Goal: Information Seeking & Learning: Learn about a topic

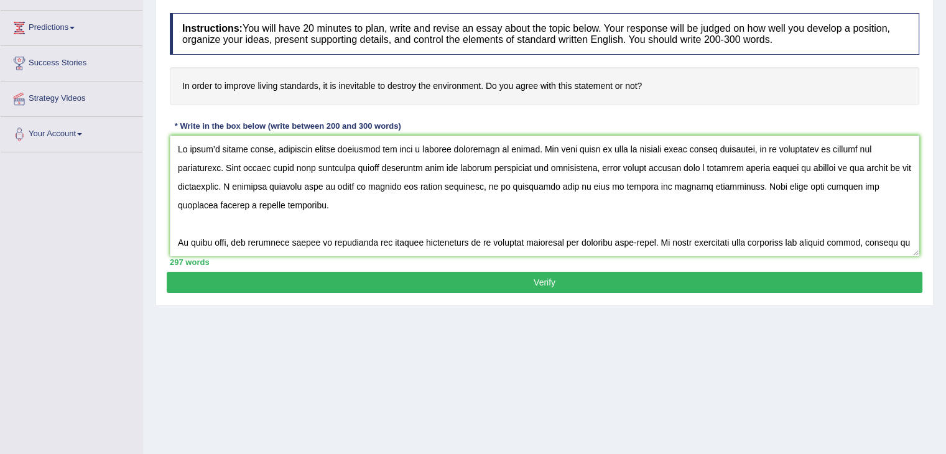
scroll to position [205, 0]
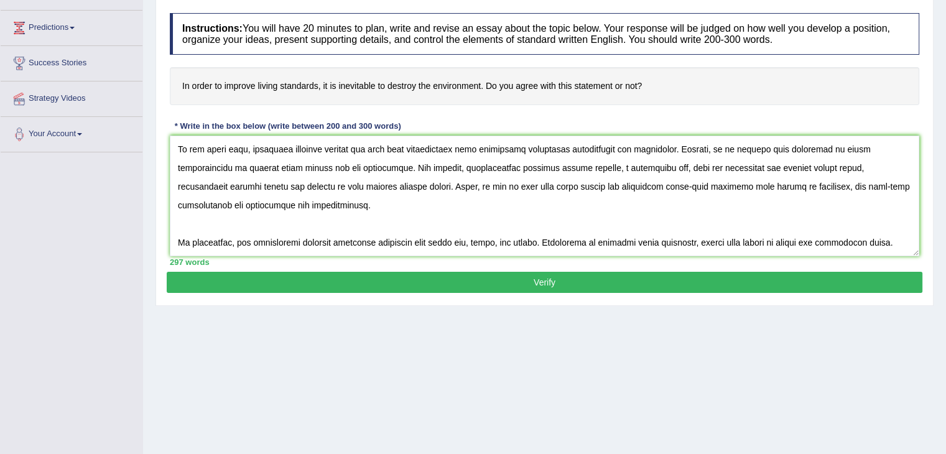
click at [760, 96] on h4 "In order to improve living standards, it is inevitable to destroy the environme…" at bounding box center [544, 86] width 749 height 38
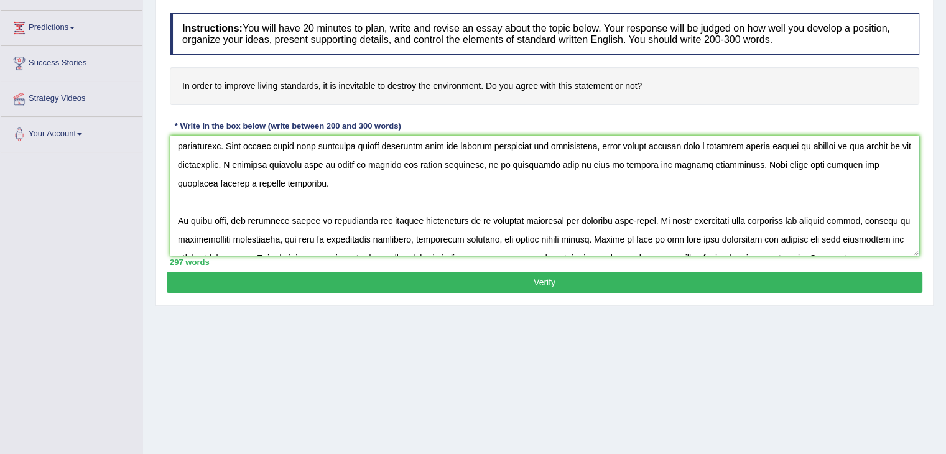
scroll to position [0, 0]
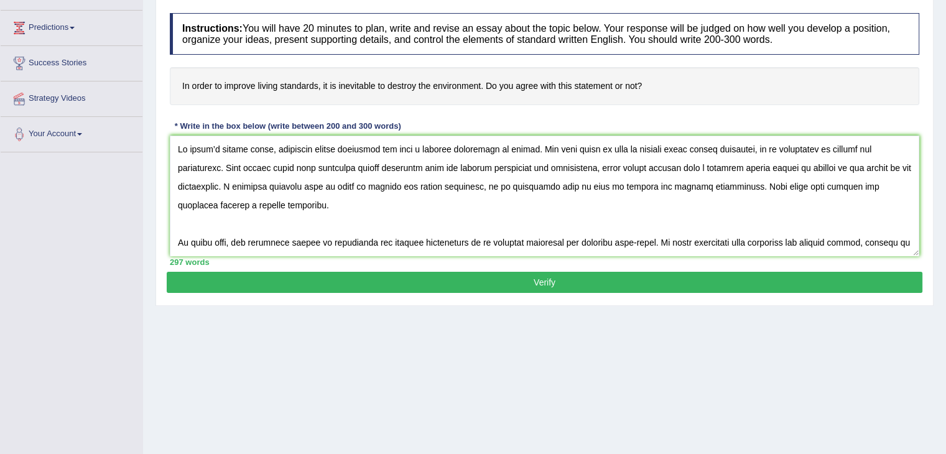
click at [912, 96] on h4 "In order to improve living standards, it is inevitable to destroy the environme…" at bounding box center [544, 86] width 749 height 38
click at [644, 152] on textarea at bounding box center [544, 196] width 749 height 121
click at [774, 150] on textarea at bounding box center [544, 196] width 749 height 121
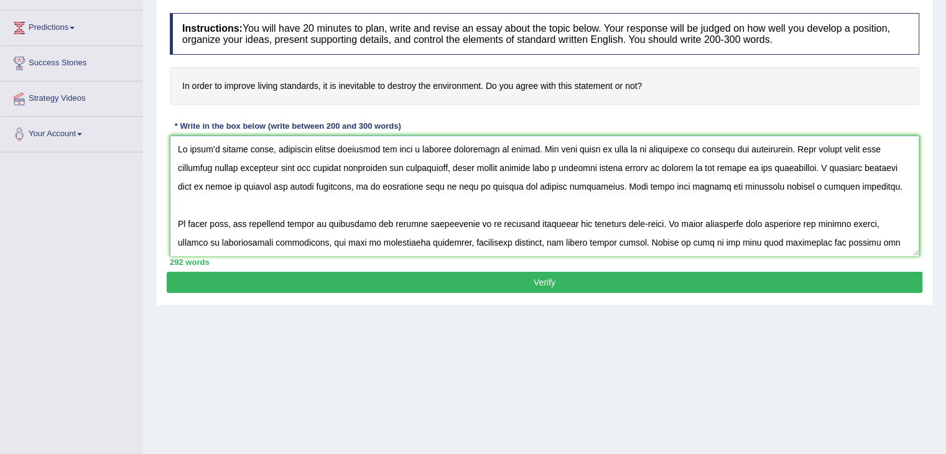
click at [795, 147] on textarea at bounding box center [544, 196] width 749 height 121
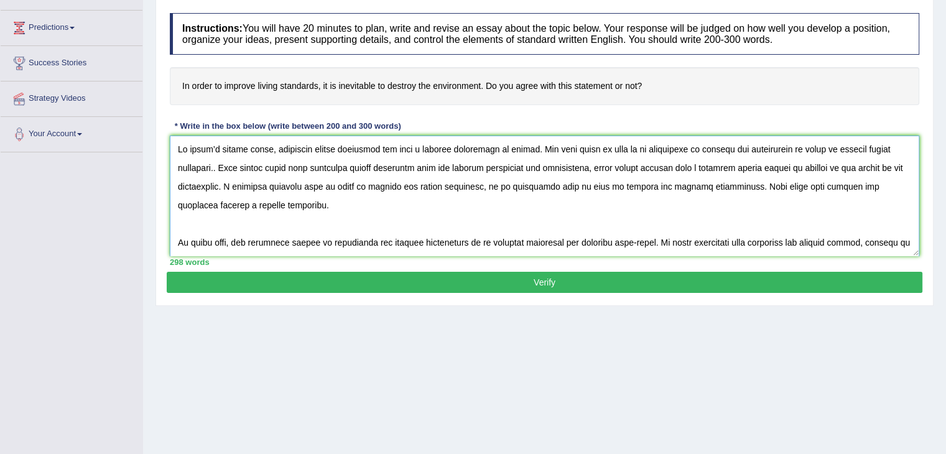
click at [226, 173] on textarea at bounding box center [544, 196] width 749 height 121
click at [221, 170] on textarea at bounding box center [544, 196] width 749 height 121
click at [222, 165] on textarea at bounding box center [544, 196] width 749 height 121
click at [300, 194] on textarea at bounding box center [544, 196] width 749 height 121
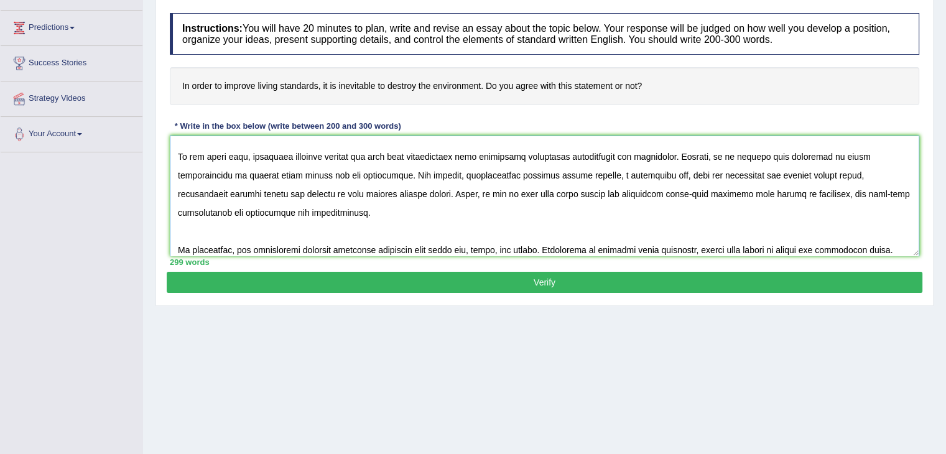
scroll to position [205, 0]
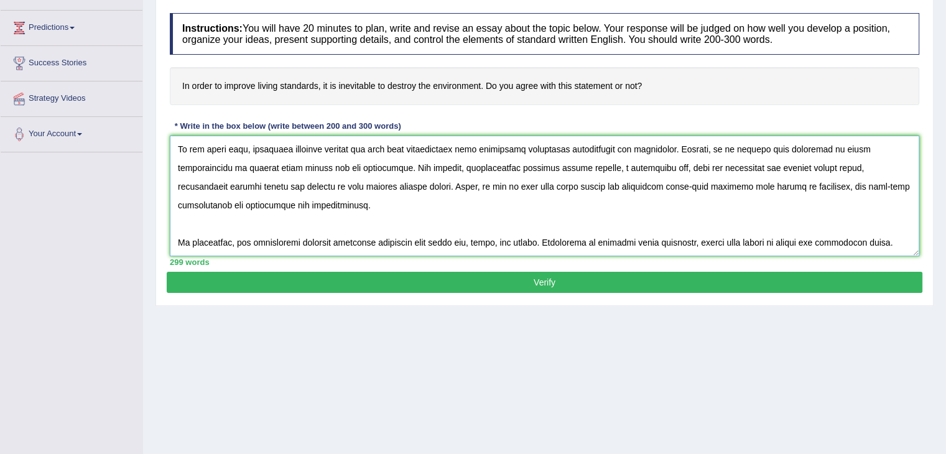
type textarea "In today’s modern world, improving living standards has been a complex phenomen…"
click at [515, 280] on button "Verify" at bounding box center [545, 282] width 756 height 21
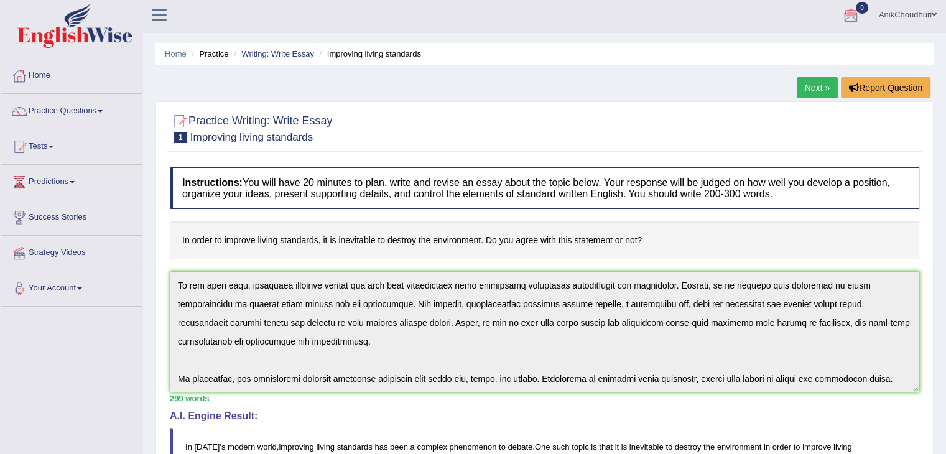
scroll to position [0, 0]
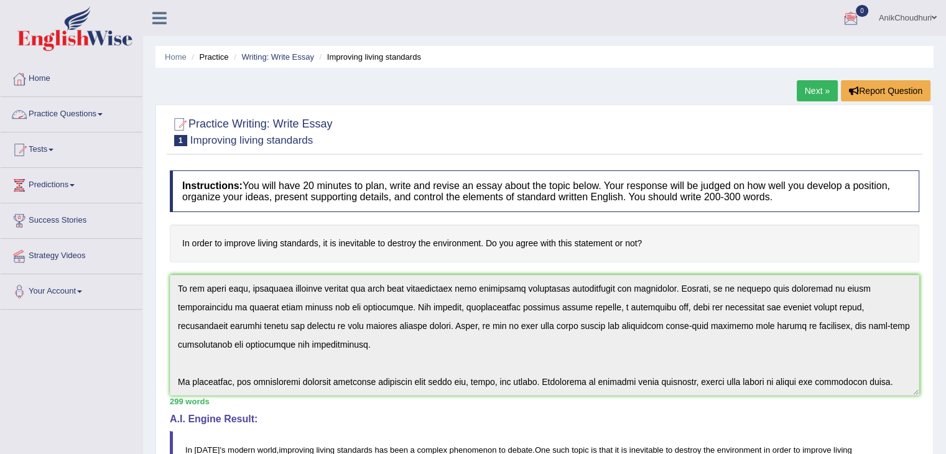
click at [33, 121] on link "Practice Questions" at bounding box center [72, 112] width 142 height 31
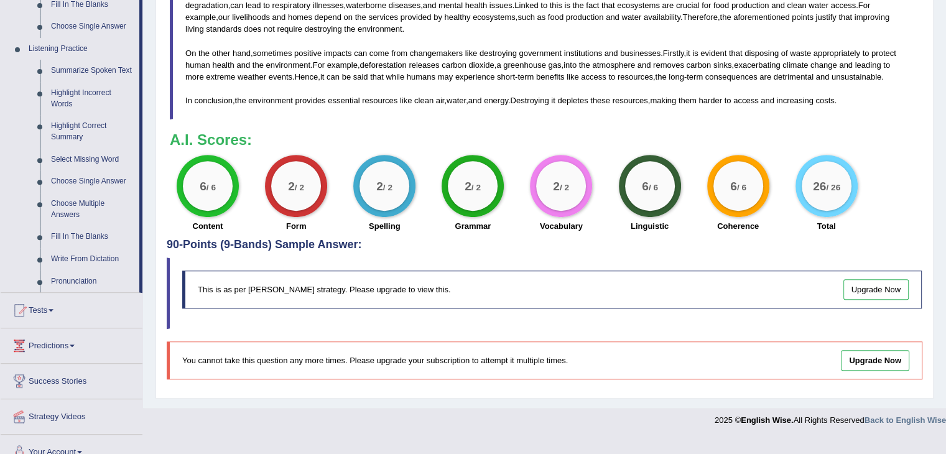
scroll to position [505, 0]
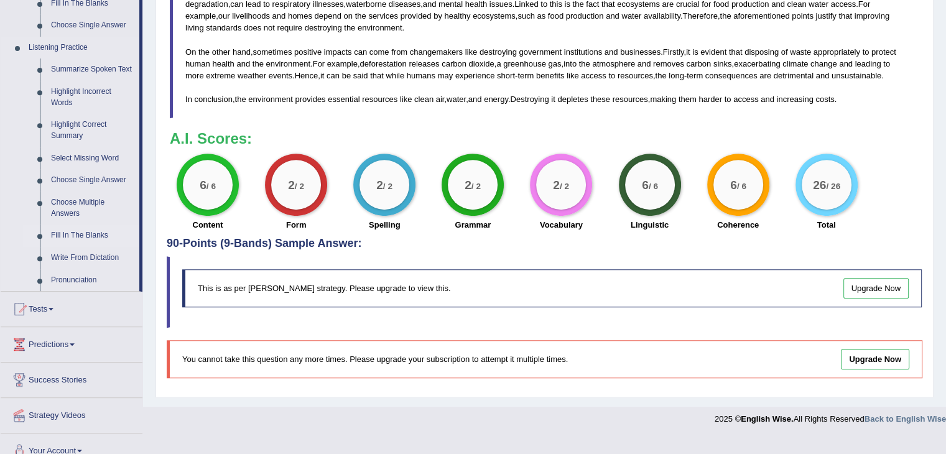
click at [63, 237] on link "Fill In The Blanks" at bounding box center [92, 235] width 94 height 22
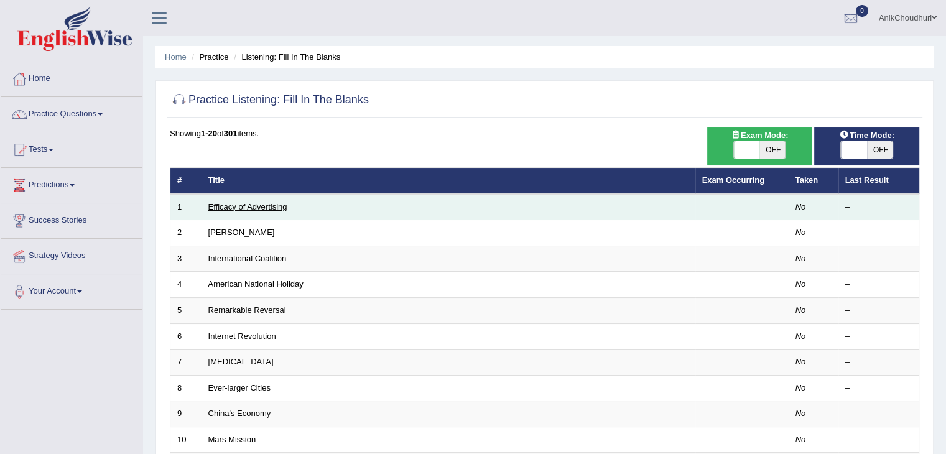
click at [264, 206] on link "Efficacy of Advertising" at bounding box center [247, 206] width 79 height 9
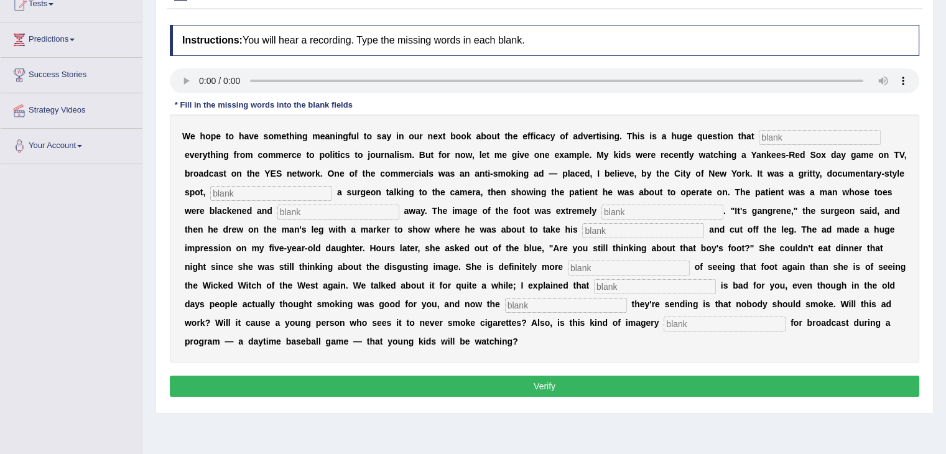
scroll to position [157, 0]
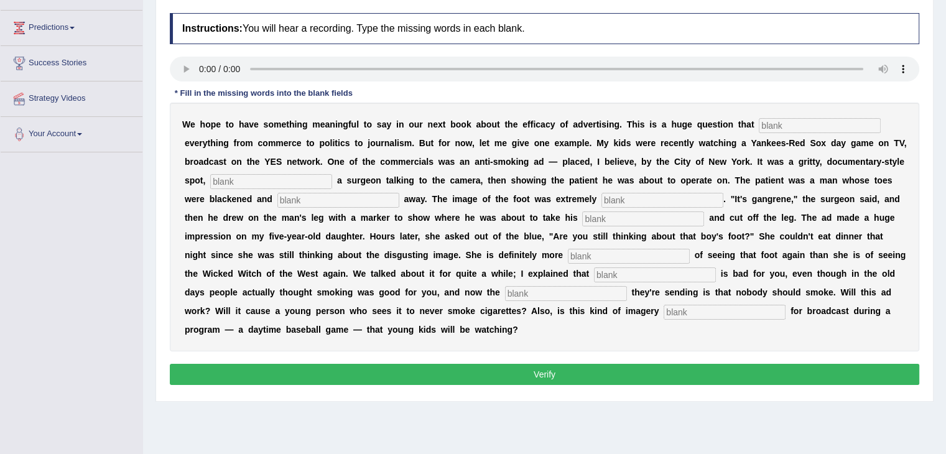
click at [759, 122] on input "text" at bounding box center [820, 125] width 122 height 15
click at [765, 118] on input "text" at bounding box center [820, 125] width 122 height 15
type input "impacts"
click at [332, 174] on input "text" at bounding box center [271, 181] width 122 height 15
type input "featuring"
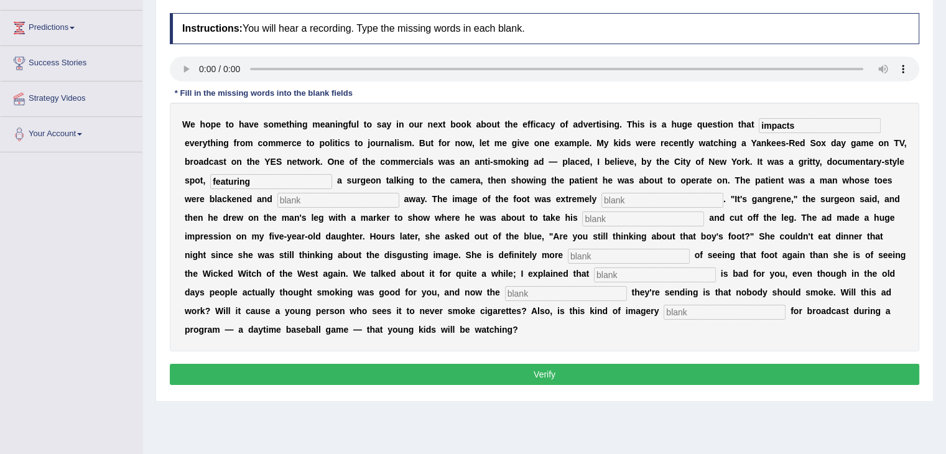
click at [399, 193] on input "text" at bounding box center [338, 200] width 122 height 15
type input "rolling"
click at [601, 196] on input "text" at bounding box center [662, 200] width 122 height 15
type input "hexole"
click at [582, 218] on input "text" at bounding box center [643, 218] width 122 height 15
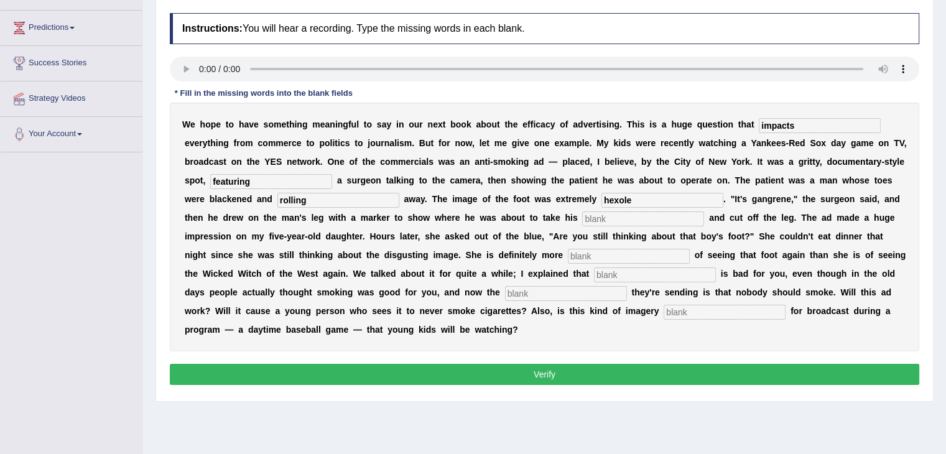
click at [568, 250] on input "text" at bounding box center [629, 256] width 122 height 15
click at [582, 224] on input "text" at bounding box center [643, 218] width 122 height 15
click at [601, 197] on input "hexole" at bounding box center [662, 200] width 122 height 15
click at [582, 215] on input "text" at bounding box center [643, 218] width 122 height 15
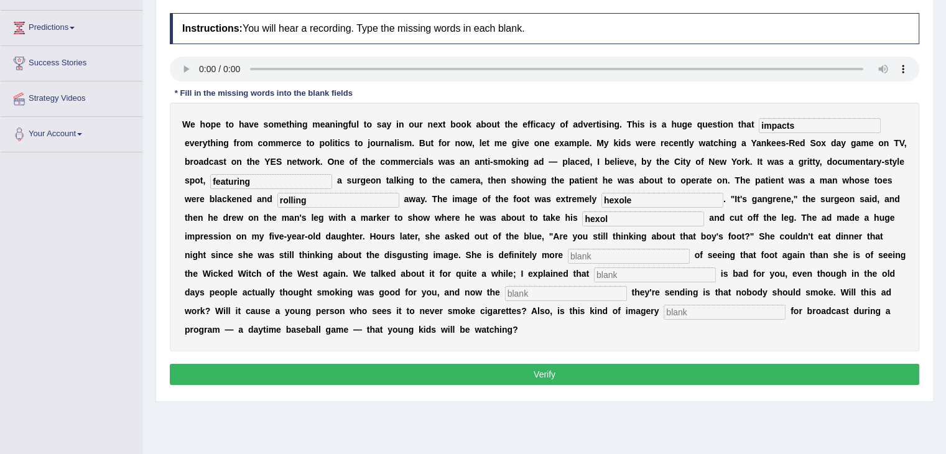
type input "hexole"
click at [759, 126] on input "text" at bounding box center [820, 125] width 122 height 15
click at [759, 120] on input "text" at bounding box center [820, 125] width 122 height 15
type input "impacts"
click at [332, 174] on input "text" at bounding box center [271, 181] width 122 height 15
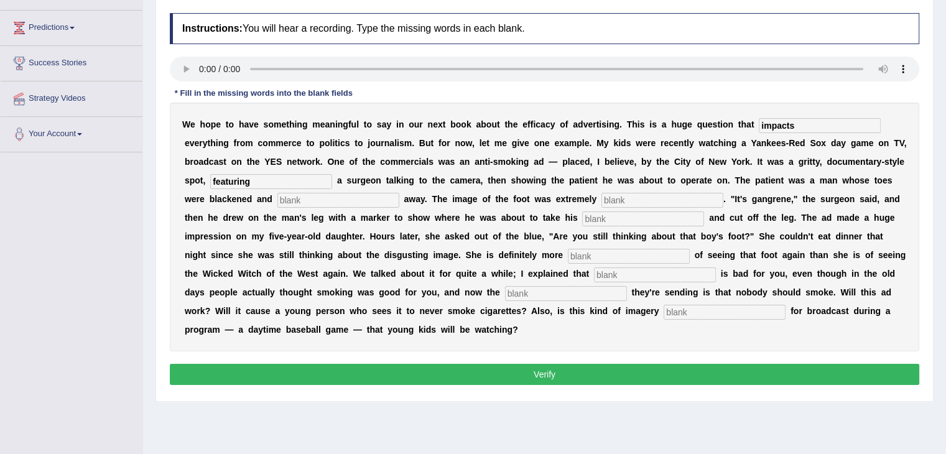
type input "featuring"
click at [399, 193] on input "text" at bounding box center [338, 200] width 122 height 15
type input "rolling"
click at [601, 196] on input "text" at bounding box center [662, 200] width 122 height 15
type input "disgusting"
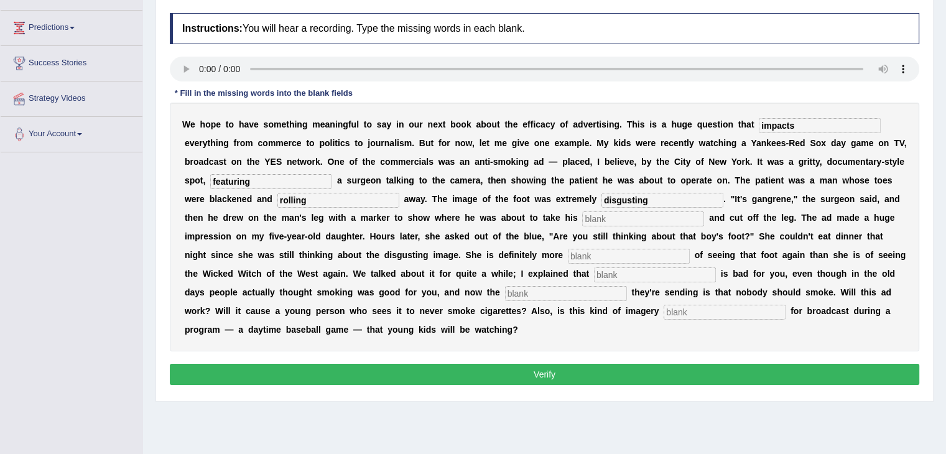
click at [582, 224] on input "text" at bounding box center [643, 218] width 122 height 15
type input "hexole"
click at [568, 252] on input "text" at bounding box center [629, 256] width 122 height 15
type input "scared"
click at [594, 269] on input "text" at bounding box center [655, 274] width 122 height 15
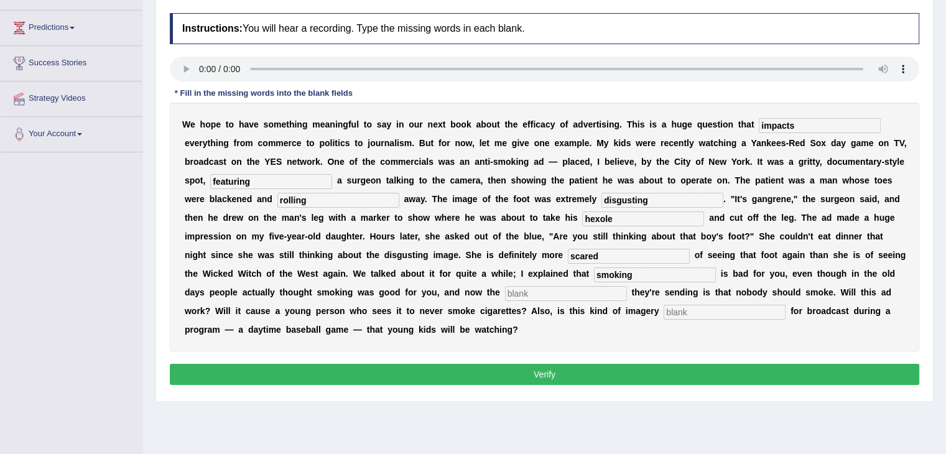
type input "smoking"
click at [627, 286] on input "text" at bounding box center [566, 293] width 122 height 15
type input "message"
click at [663, 308] on input "text" at bounding box center [724, 312] width 122 height 15
type input "apropriate"
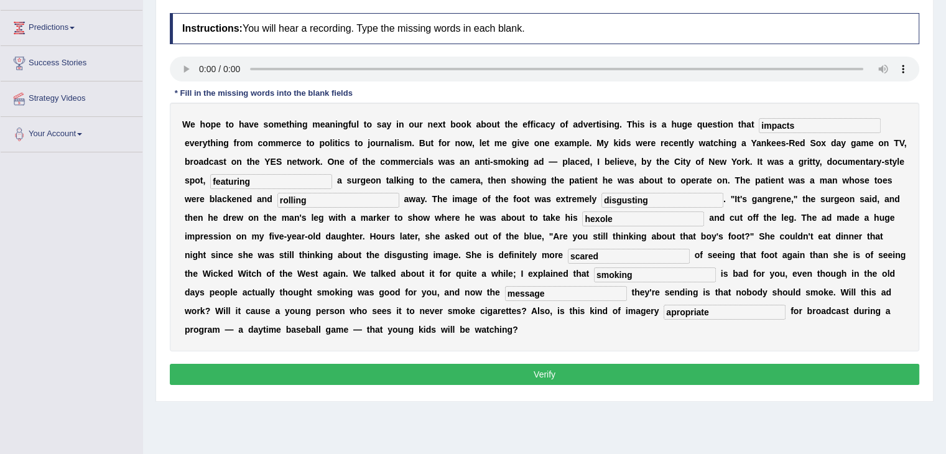
click at [502, 364] on button "Verify" at bounding box center [544, 374] width 749 height 21
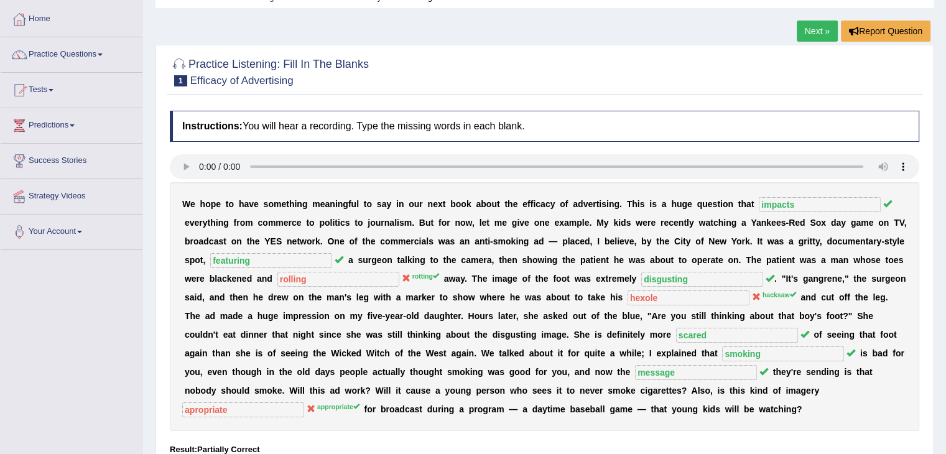
scroll to position [1, 0]
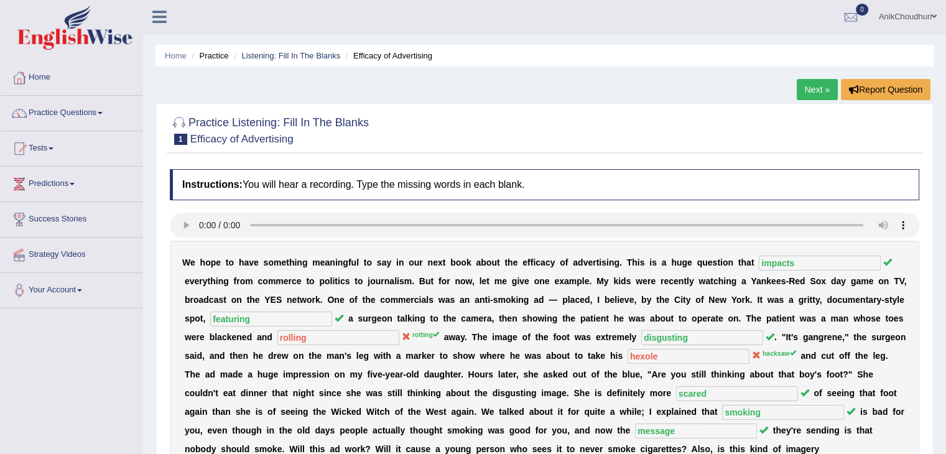
click at [818, 93] on link "Next »" at bounding box center [817, 89] width 41 height 21
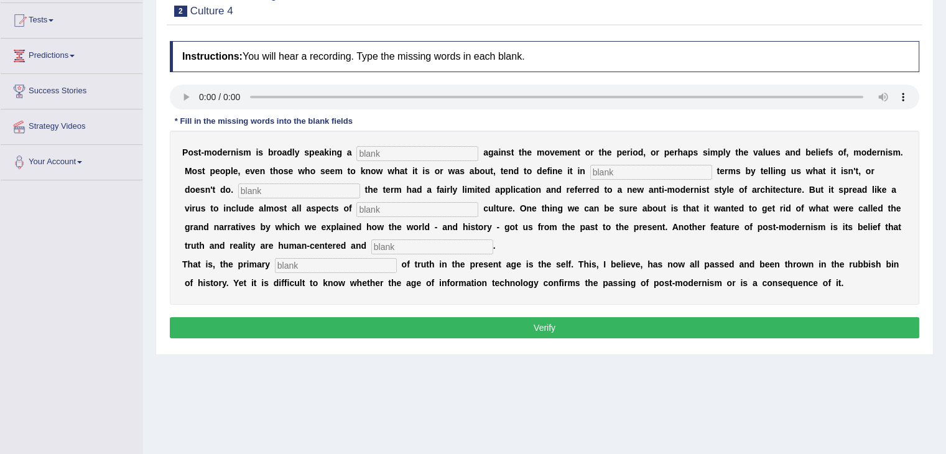
scroll to position [135, 0]
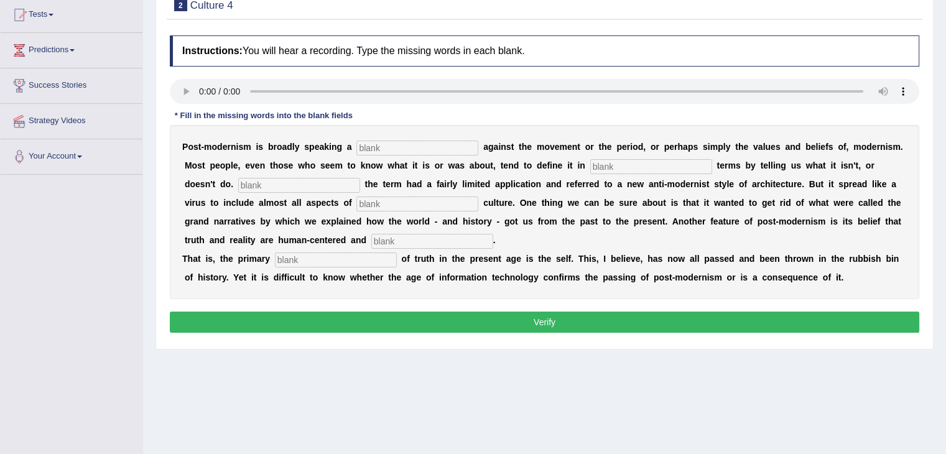
click at [387, 142] on input "text" at bounding box center [417, 148] width 122 height 15
click at [381, 143] on input "text" at bounding box center [417, 148] width 122 height 15
click at [386, 144] on input "text" at bounding box center [417, 148] width 122 height 15
type input "reaction"
click at [590, 165] on input "text" at bounding box center [651, 166] width 122 height 15
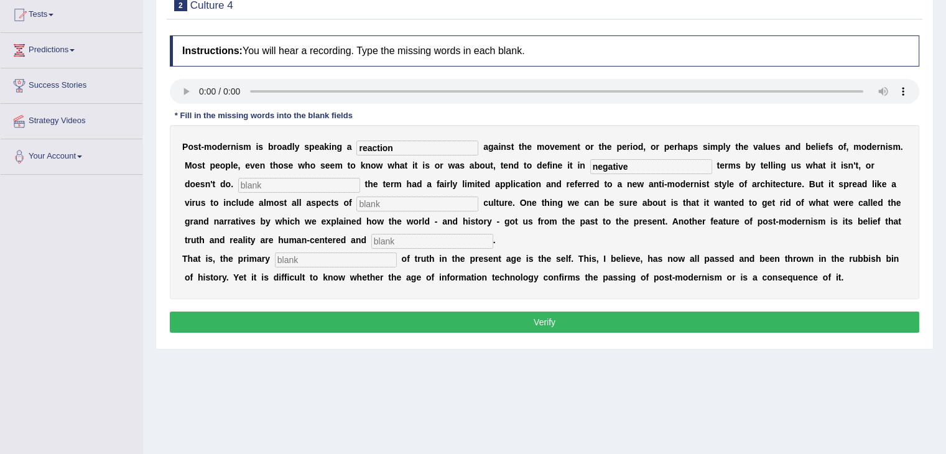
type input "negative"
click at [238, 187] on input "text" at bounding box center [299, 185] width 122 height 15
type input "intitially"
click at [356, 199] on input "text" at bounding box center [417, 203] width 122 height 15
type input "contemoporray"
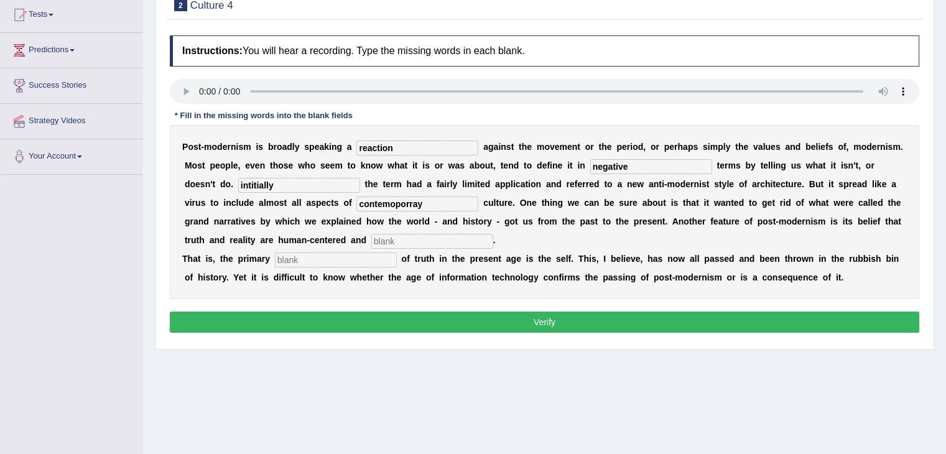
click at [233, 249] on div "P o s t - m o d e r n i s m i s b r o a d l y s p e a k i n g a reaction a g a …" at bounding box center [544, 212] width 749 height 174
click at [371, 244] on input "text" at bounding box center [432, 241] width 122 height 15
type input "internal"
click at [286, 259] on input "text" at bounding box center [336, 259] width 122 height 15
click at [299, 262] on input "text" at bounding box center [336, 259] width 122 height 15
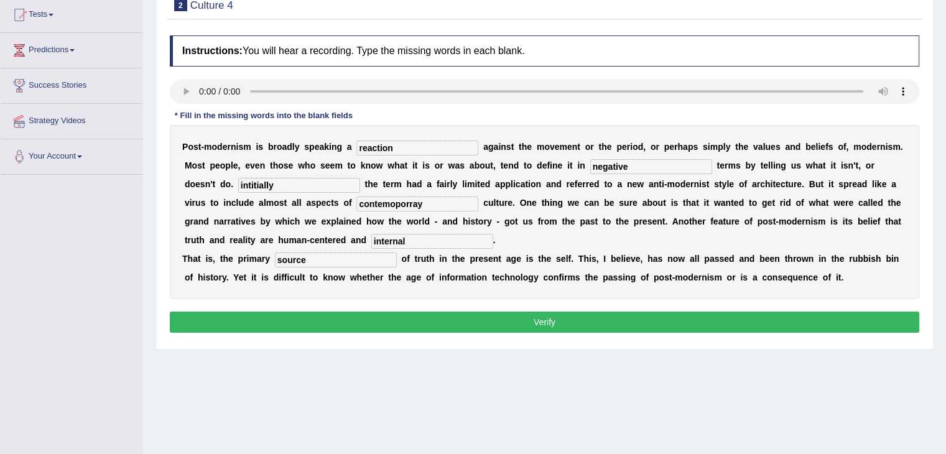
type input "source"
click at [356, 202] on input "contemoporray" at bounding box center [417, 203] width 122 height 15
type input "contemporary"
click at [250, 190] on input "intitially" at bounding box center [299, 185] width 122 height 15
type input "i"
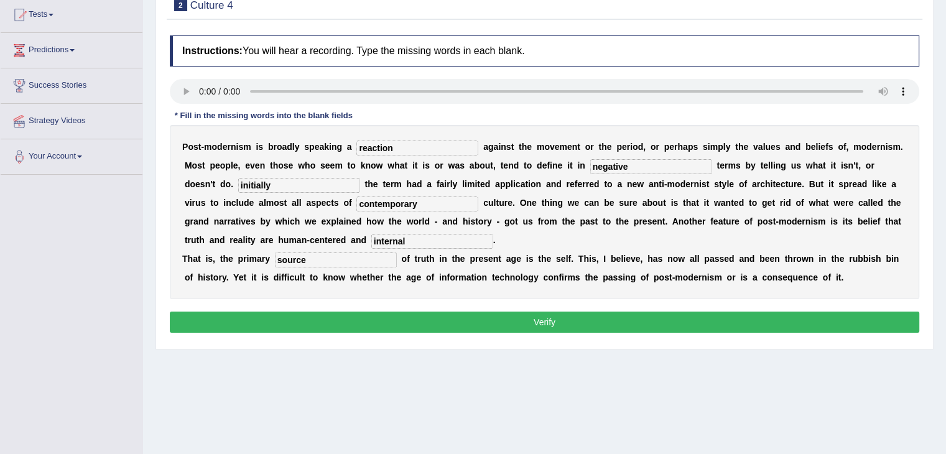
type input "initially"
click at [611, 323] on button "Verify" at bounding box center [544, 322] width 749 height 21
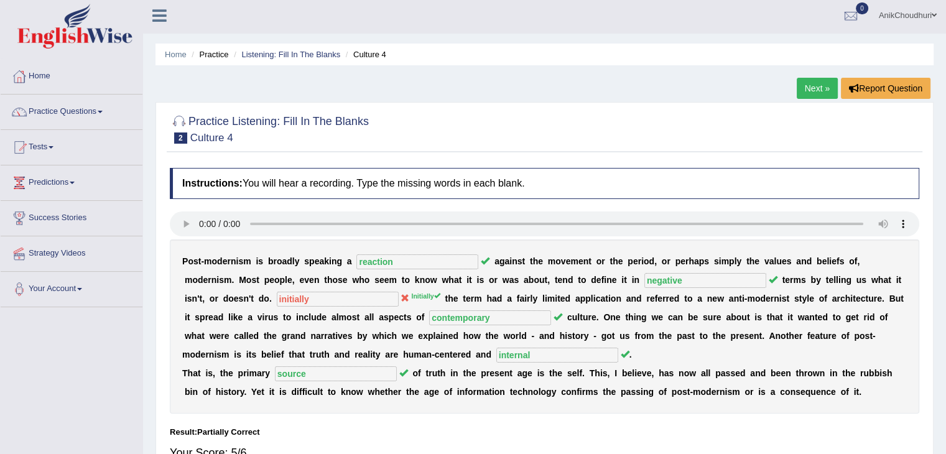
scroll to position [0, 0]
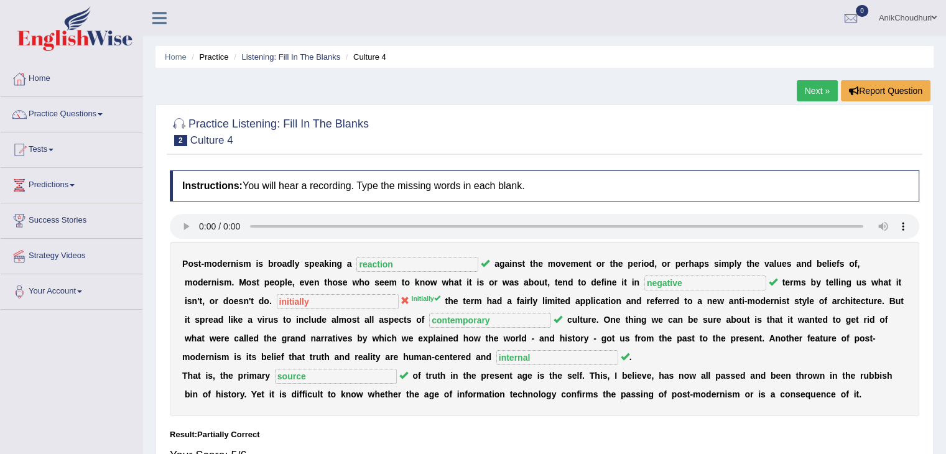
click at [807, 88] on link "Next »" at bounding box center [817, 90] width 41 height 21
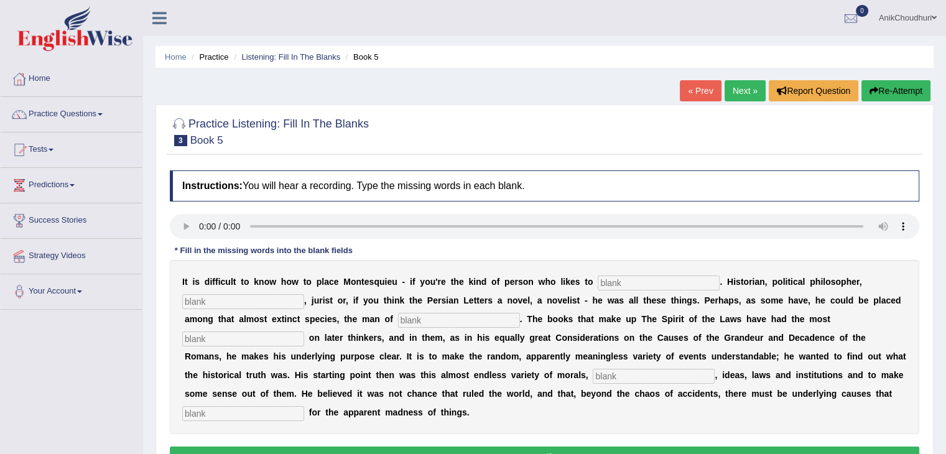
click at [930, 127] on div "Practice Listening: Fill In The Blanks 3 Book 5 Instructions: You will hear a r…" at bounding box center [544, 294] width 778 height 380
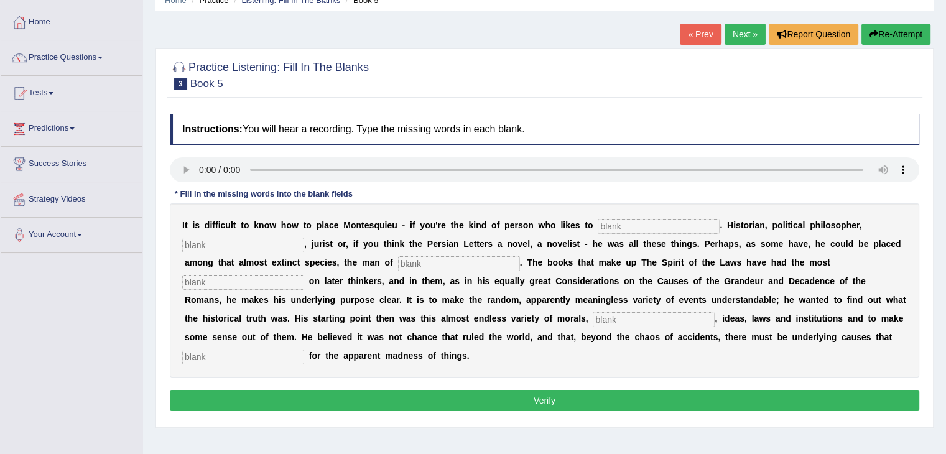
scroll to position [89, 0]
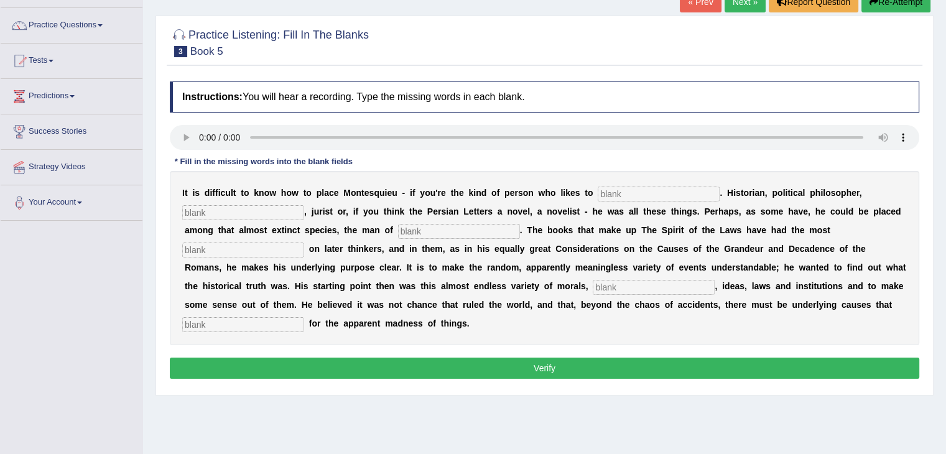
click at [598, 190] on input "text" at bounding box center [659, 194] width 122 height 15
click at [598, 193] on input "text" at bounding box center [659, 194] width 122 height 15
type input "categorized"
click at [251, 212] on input "text" at bounding box center [243, 212] width 122 height 15
click at [304, 243] on input "text" at bounding box center [243, 250] width 122 height 15
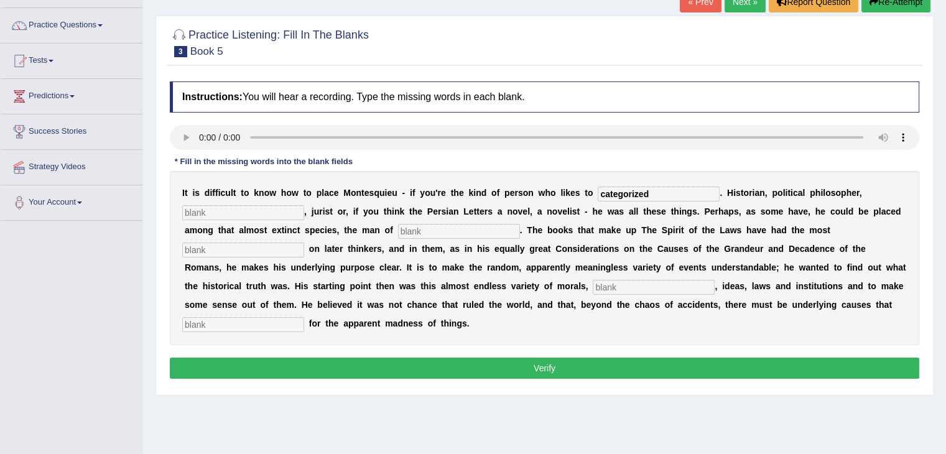
click at [398, 227] on input "text" at bounding box center [459, 231] width 122 height 15
type input "letters"
click at [304, 243] on input "text" at bounding box center [243, 250] width 122 height 15
type input "influence"
click at [593, 283] on input "text" at bounding box center [654, 287] width 122 height 15
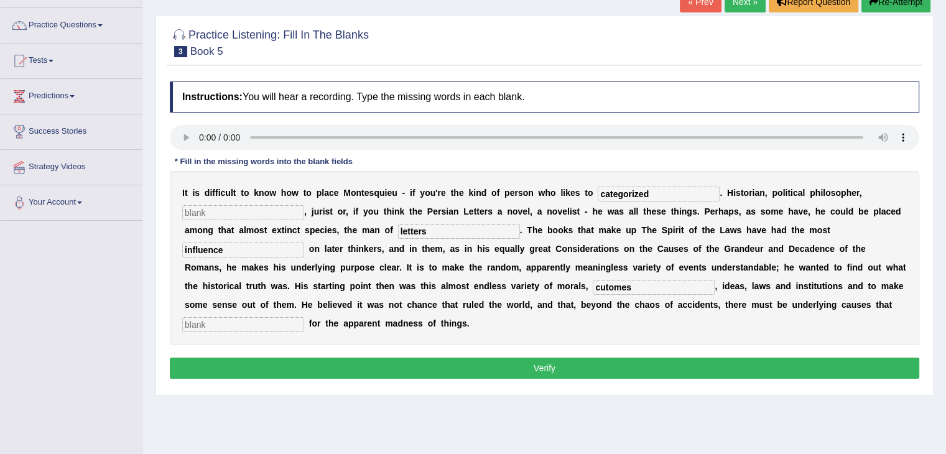
type input "cutomes"
click at [304, 317] on input "text" at bounding box center [243, 324] width 122 height 15
type input "account"
click at [348, 295] on div "I t i s d i f f i c u l t t o k n o w h o w t o p l a c e M o n t e s q u i e u…" at bounding box center [544, 258] width 749 height 174
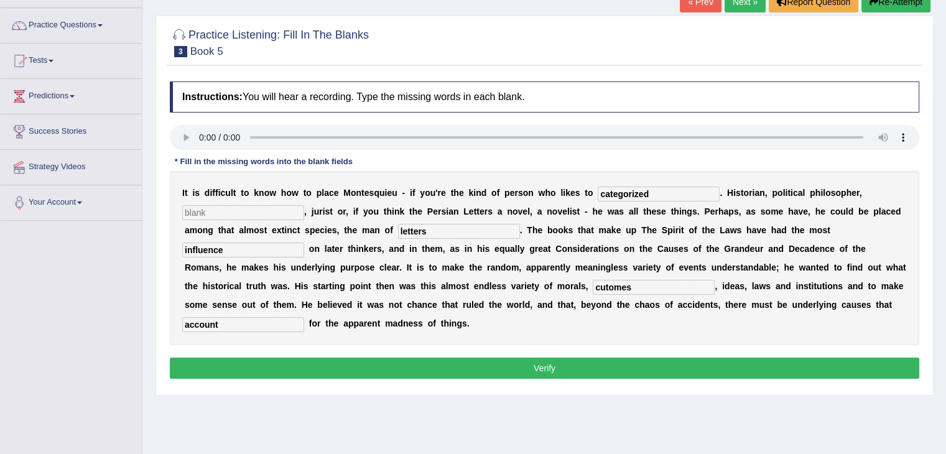
click at [593, 289] on input "cutomes" at bounding box center [654, 287] width 122 height 15
type input "customs"
click at [221, 213] on input "text" at bounding box center [243, 212] width 122 height 15
click at [304, 243] on input "influence" at bounding box center [243, 250] width 122 height 15
click at [398, 231] on input "letters" at bounding box center [459, 231] width 122 height 15
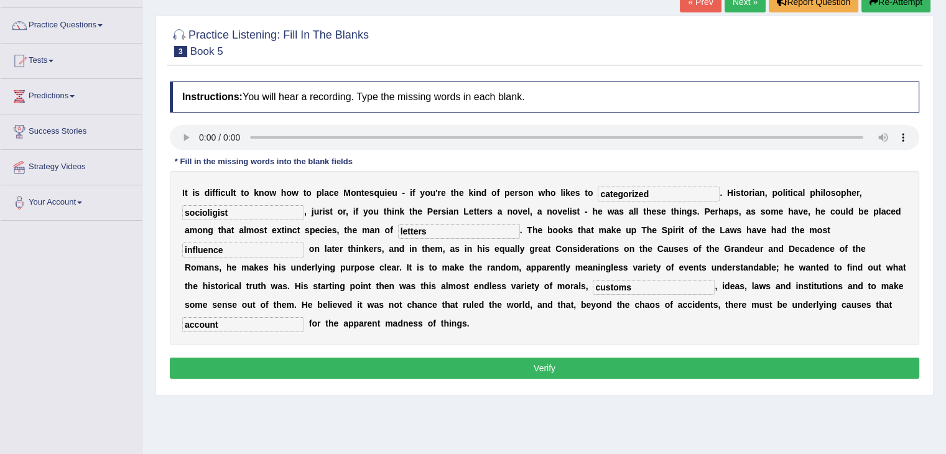
click at [304, 243] on input "influence" at bounding box center [243, 250] width 122 height 15
click at [208, 213] on input "socioligist" at bounding box center [243, 212] width 122 height 15
click at [209, 211] on input "socioligist" at bounding box center [243, 212] width 122 height 15
type input "s"
type input "sociologist"
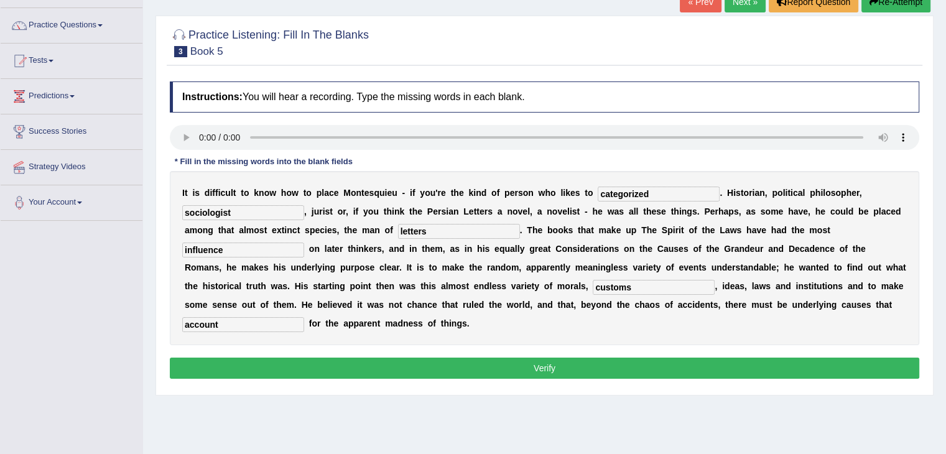
click at [320, 433] on div "Home Practice Listening: Fill In The Blanks Book 5 « Prev Next » Report Questio…" at bounding box center [544, 222] width 803 height 622
click at [535, 358] on button "Verify" at bounding box center [544, 368] width 749 height 21
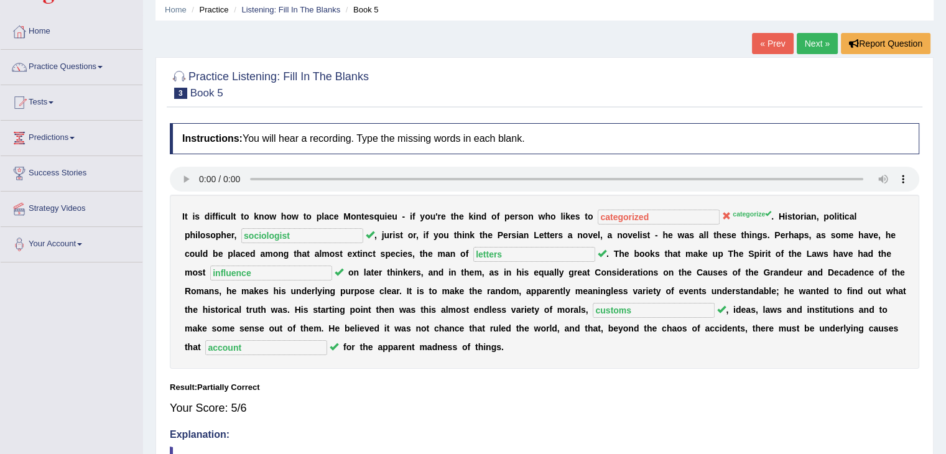
scroll to position [19, 0]
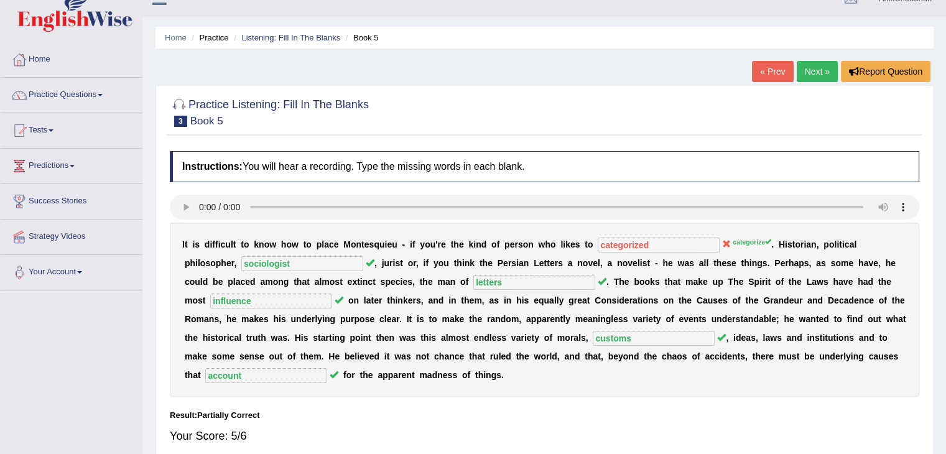
click at [823, 75] on link "Next »" at bounding box center [817, 71] width 41 height 21
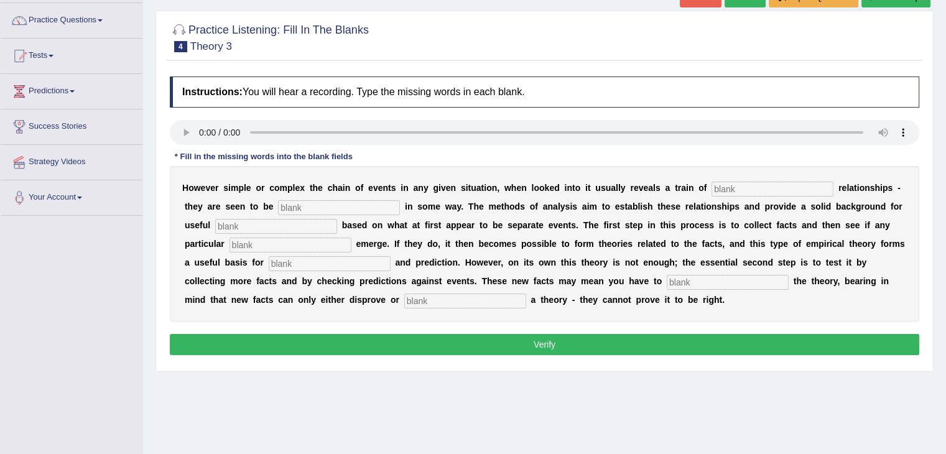
scroll to position [95, 0]
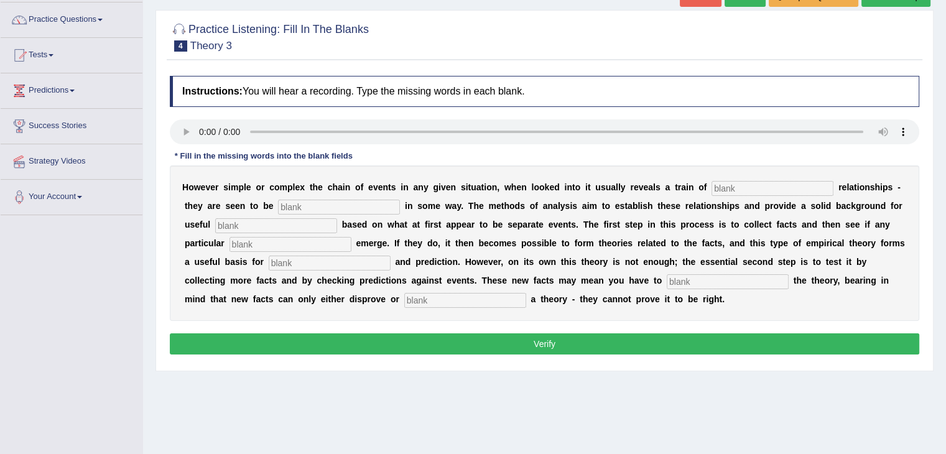
click at [711, 187] on input "text" at bounding box center [772, 188] width 122 height 15
type input "casual"
click at [278, 208] on input "text" at bounding box center [339, 207] width 122 height 15
click at [227, 233] on div "H o w e v e r s i m p l e o r c o m p l e x t h e c h a i n o f e v e n t s i n…" at bounding box center [544, 242] width 749 height 155
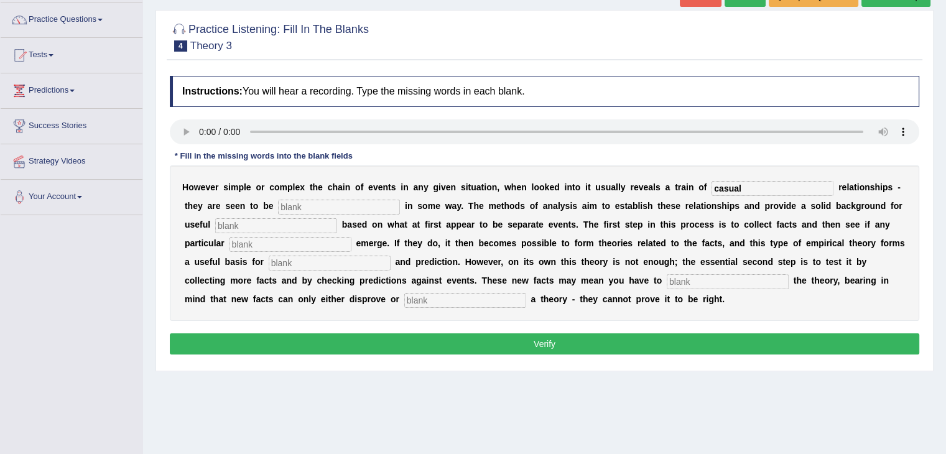
click at [215, 227] on input "text" at bounding box center [276, 225] width 122 height 15
type input "generalization"
click at [229, 237] on input "text" at bounding box center [290, 244] width 122 height 15
type input "patterns"
click at [269, 262] on input "text" at bounding box center [330, 263] width 122 height 15
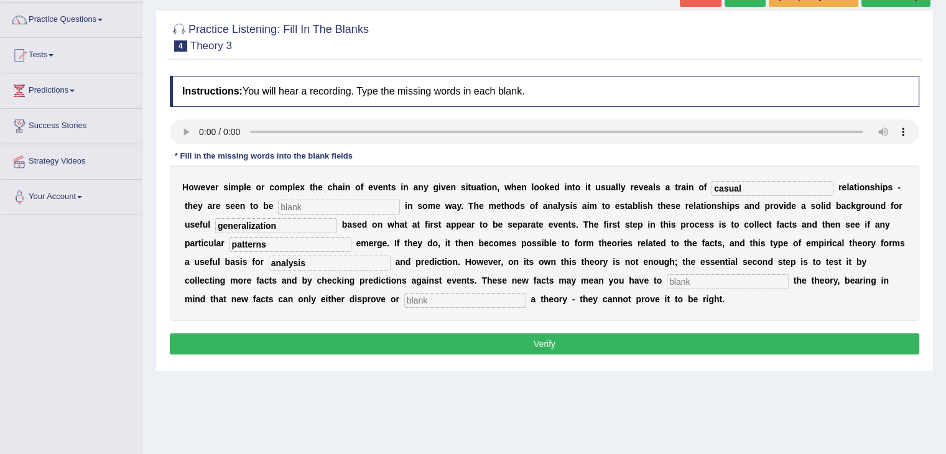
type input "analysis"
click at [667, 279] on input "text" at bounding box center [728, 281] width 122 height 15
type input "modify"
click at [404, 299] on input "text" at bounding box center [465, 300] width 122 height 15
type input "support"
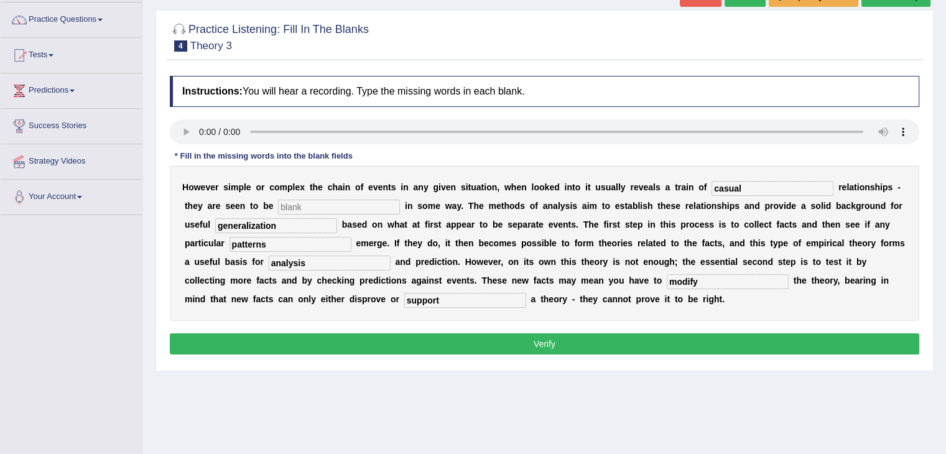
click at [278, 206] on input "text" at bounding box center [339, 207] width 122 height 15
type input "lin"
click at [716, 193] on input "casual" at bounding box center [772, 188] width 122 height 15
type input "causal"
click at [278, 207] on input "lin" at bounding box center [339, 207] width 122 height 15
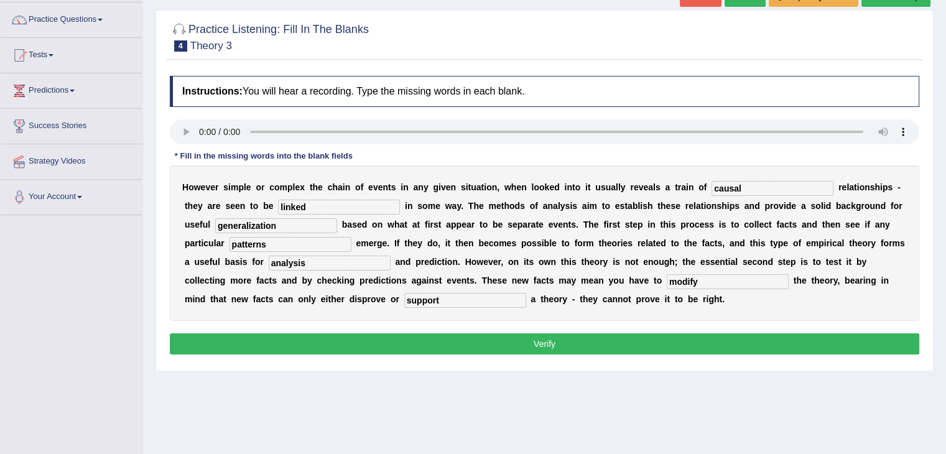
type input "linked"
click at [229, 223] on input "generalization" at bounding box center [276, 225] width 122 height 15
click at [284, 224] on input "generalization" at bounding box center [276, 225] width 122 height 15
click at [238, 252] on div "H o w e v e r s i m p l e o r c o m p l e x t h e c h a i n o f e v e n t s i n…" at bounding box center [544, 242] width 749 height 155
click at [241, 247] on input "patterns" at bounding box center [290, 244] width 122 height 15
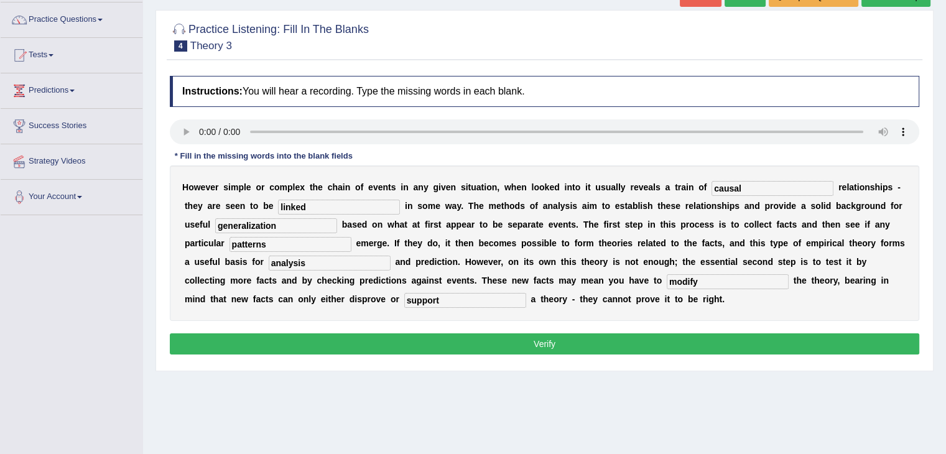
click at [269, 269] on input "analysis" at bounding box center [330, 263] width 122 height 15
click at [576, 340] on button "Verify" at bounding box center [544, 343] width 749 height 21
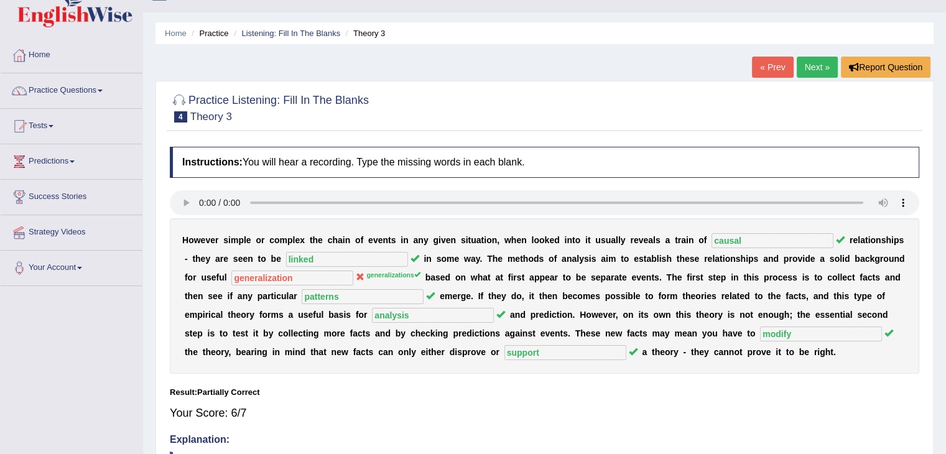
scroll to position [0, 0]
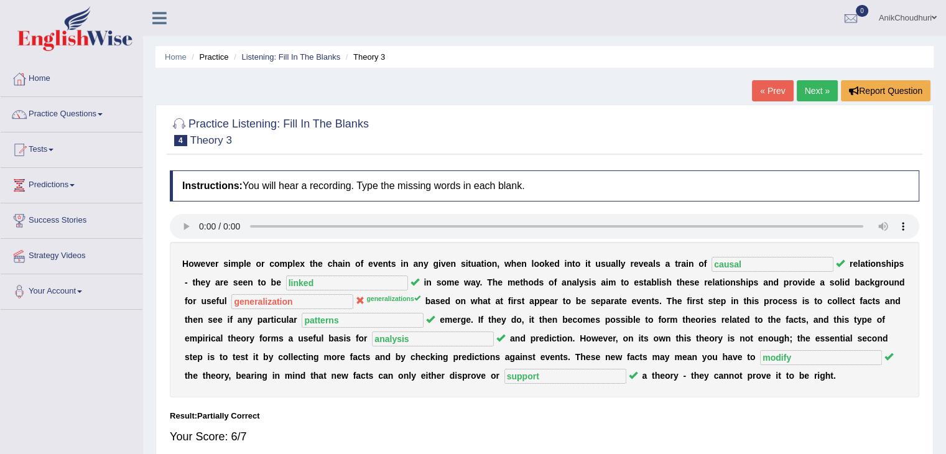
click at [806, 85] on link "Next »" at bounding box center [817, 90] width 41 height 21
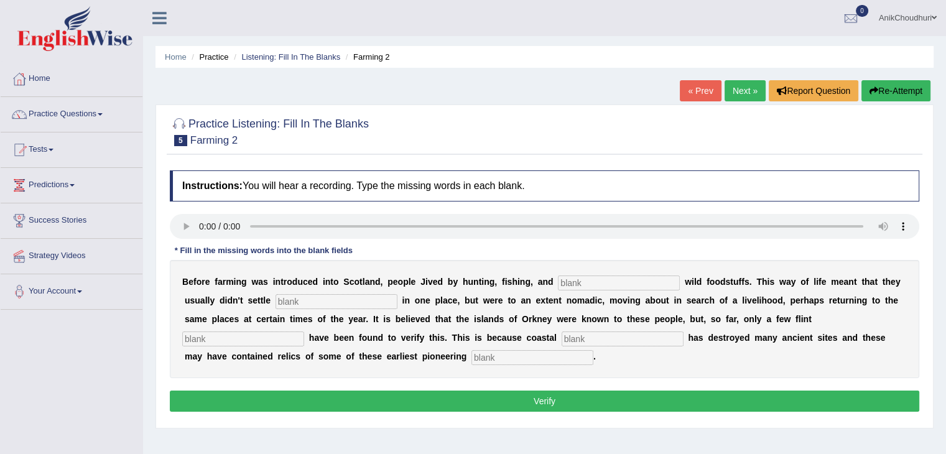
click at [558, 288] on input "text" at bounding box center [619, 282] width 122 height 15
click at [565, 274] on div "B e f o r e f a r m i n g w a s i n t r o d u c e d i n t o S c o t l a n d , p…" at bounding box center [544, 319] width 749 height 118
click at [558, 287] on input "text" at bounding box center [619, 282] width 122 height 15
type input "gathering"
click at [276, 297] on input "text" at bounding box center [336, 301] width 122 height 15
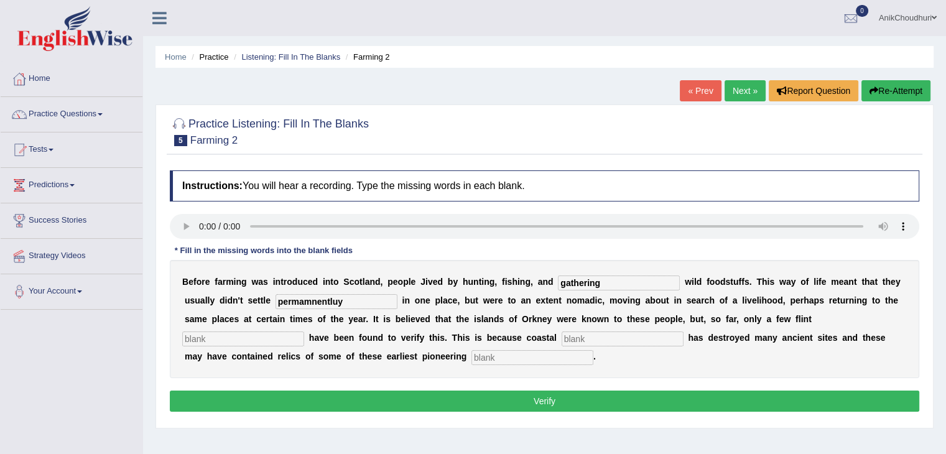
type input "permamnentluy"
click at [304, 331] on input "text" at bounding box center [243, 338] width 122 height 15
type input "tools"
click at [562, 338] on input "text" at bounding box center [623, 338] width 122 height 15
type input "version"
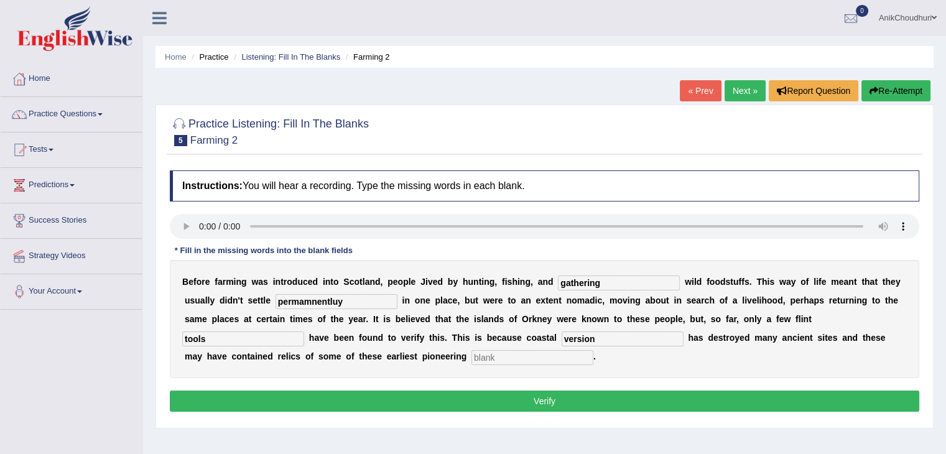
click at [471, 359] on input "text" at bounding box center [532, 357] width 122 height 15
type input "colonist"
click at [282, 303] on input "permamnentluy" at bounding box center [336, 301] width 122 height 15
type input "permanently"
click at [471, 361] on input "colonist" at bounding box center [532, 357] width 122 height 15
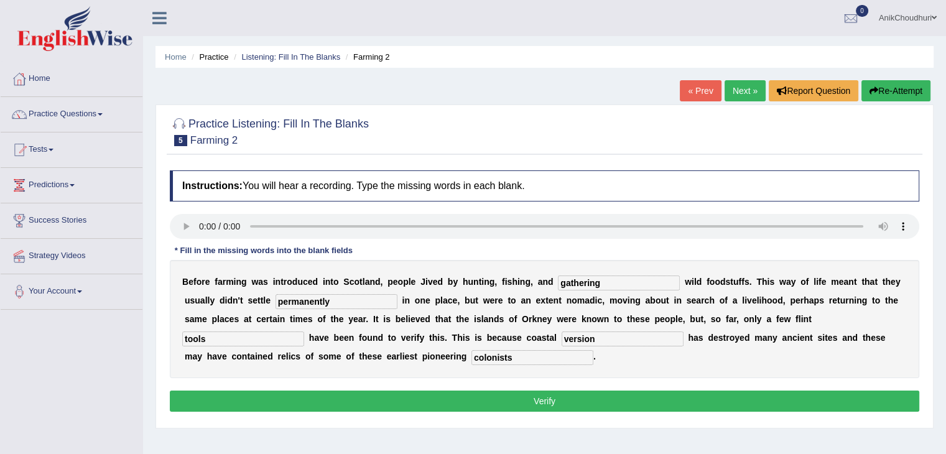
type input "colonists"
click at [553, 407] on button "Verify" at bounding box center [544, 401] width 749 height 21
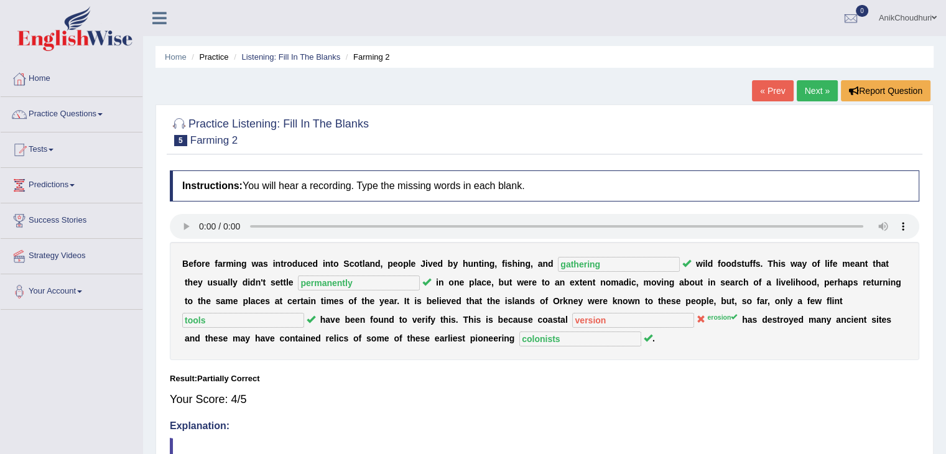
click at [812, 90] on link "Next »" at bounding box center [817, 90] width 41 height 21
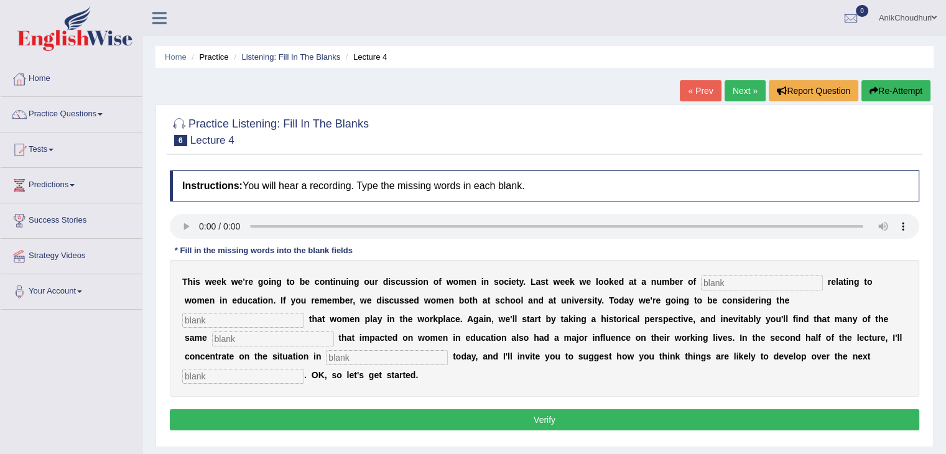
click at [685, 290] on div "T h i s w e e k w e ' r e g o i n g t o b e c o n t i n u i n g o u r d i s c u…" at bounding box center [544, 328] width 749 height 137
click at [701, 284] on input "text" at bounding box center [762, 282] width 122 height 15
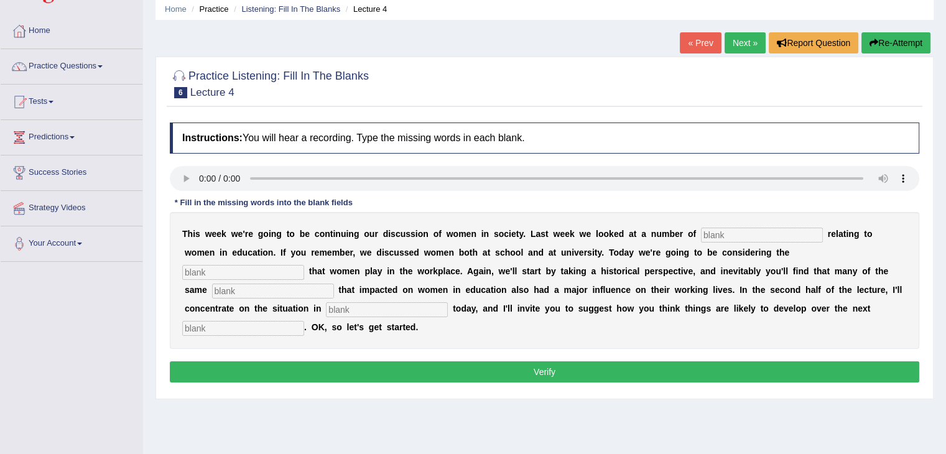
scroll to position [52, 0]
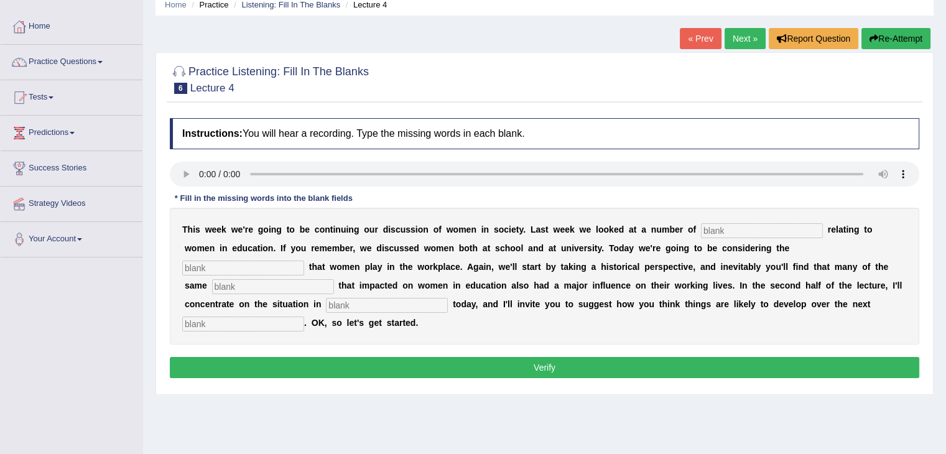
click at [701, 232] on input "text" at bounding box center [762, 230] width 122 height 15
type input "issues"
click at [304, 261] on input "text" at bounding box center [243, 268] width 122 height 15
click at [334, 279] on input "text" at bounding box center [273, 286] width 122 height 15
type input "events"
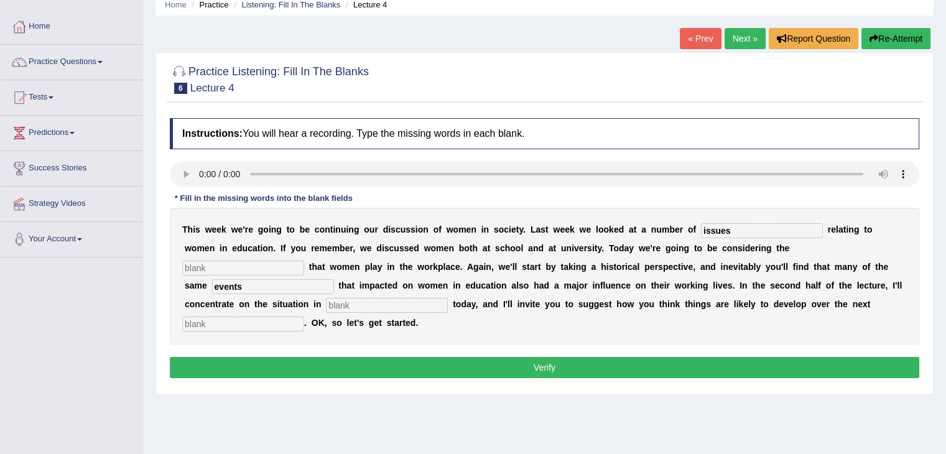
click at [448, 298] on input "text" at bounding box center [387, 305] width 122 height 15
type input "europe"
click at [304, 317] on input "text" at bounding box center [243, 324] width 122 height 15
type input "decade"
click at [304, 261] on input "text" at bounding box center [243, 268] width 122 height 15
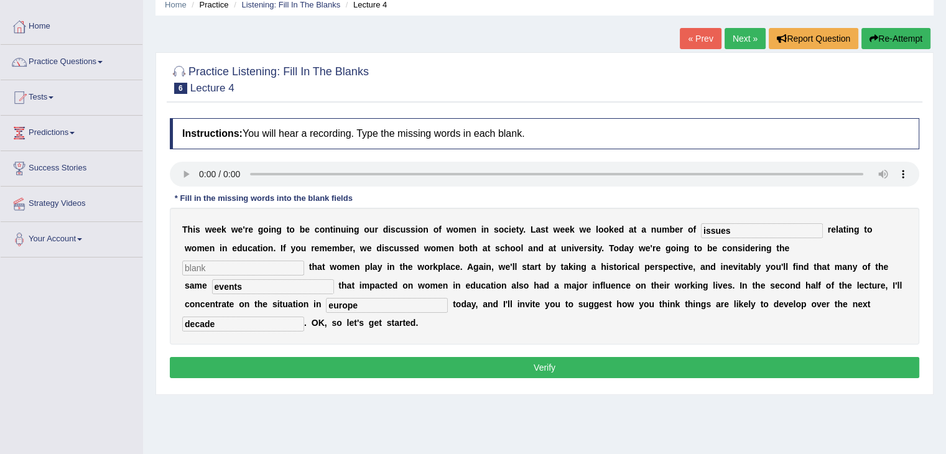
click at [304, 261] on input "text" at bounding box center [243, 268] width 122 height 15
type input "rules"
click at [334, 279] on input "events" at bounding box center [273, 286] width 122 height 15
click at [448, 298] on input "europe" at bounding box center [387, 305] width 122 height 15
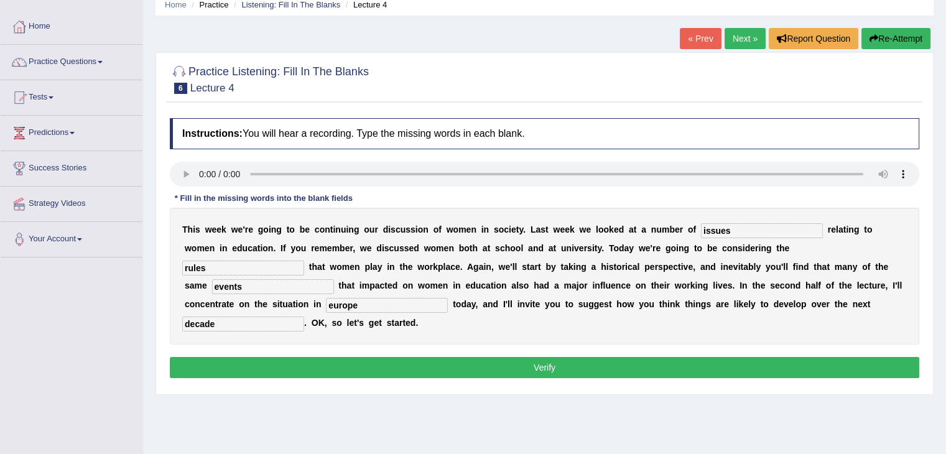
click at [448, 298] on input "europe" at bounding box center [387, 305] width 122 height 15
type input "Europe"
click at [540, 357] on button "Verify" at bounding box center [544, 367] width 749 height 21
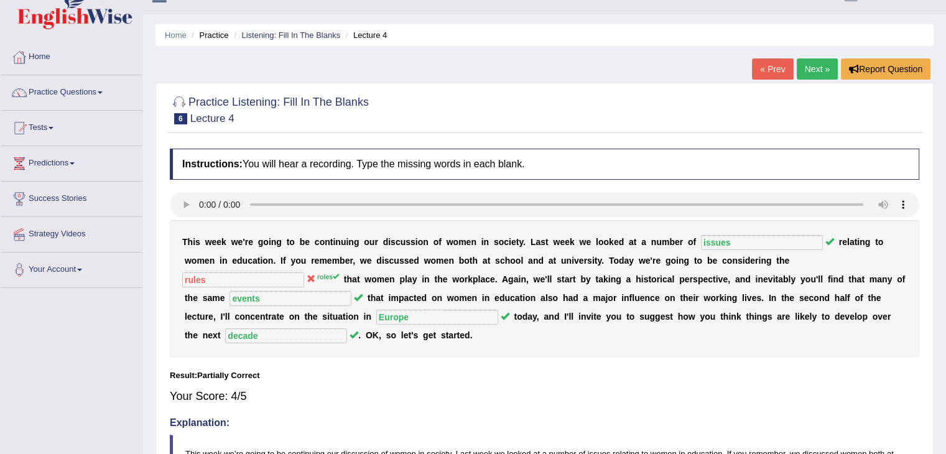
scroll to position [0, 0]
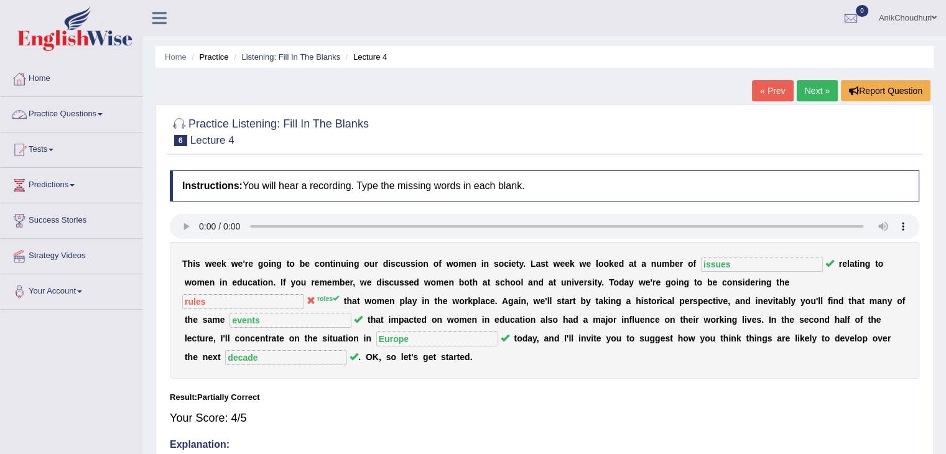
click at [67, 113] on link "Practice Questions" at bounding box center [72, 112] width 142 height 31
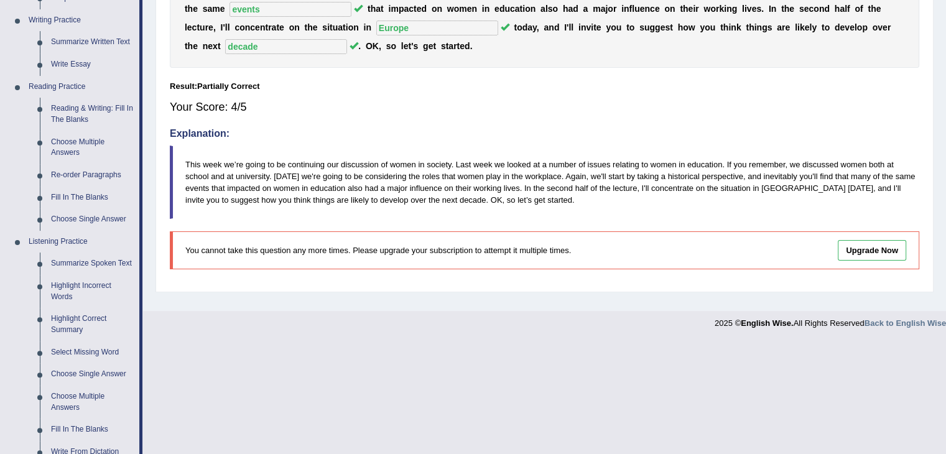
scroll to position [358, 0]
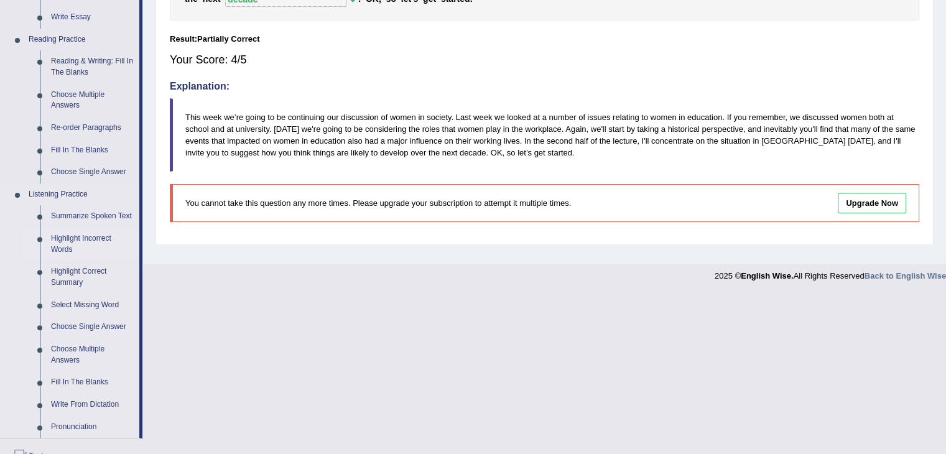
click at [97, 239] on link "Highlight Incorrect Words" at bounding box center [92, 244] width 94 height 33
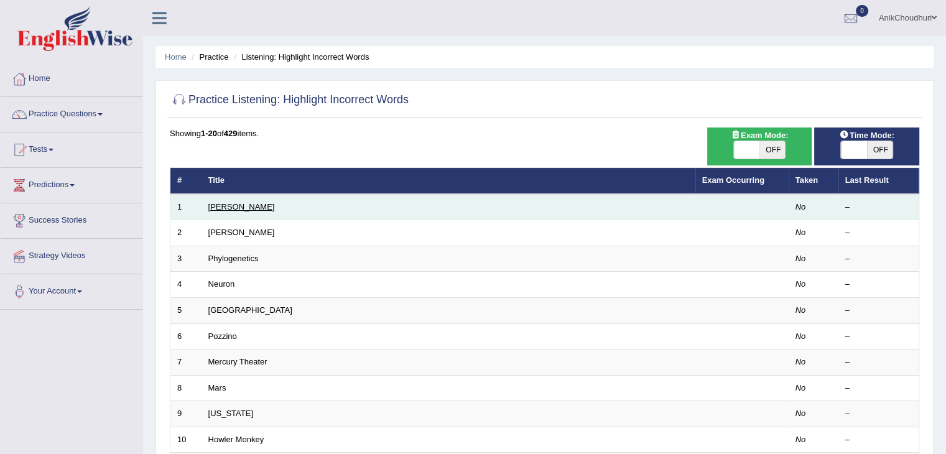
click at [221, 207] on link "[PERSON_NAME]" at bounding box center [241, 206] width 67 height 9
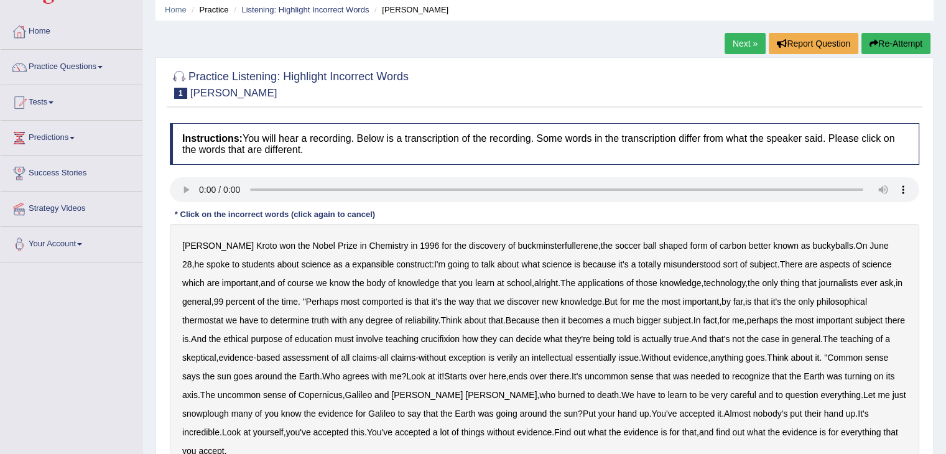
scroll to position [159, 0]
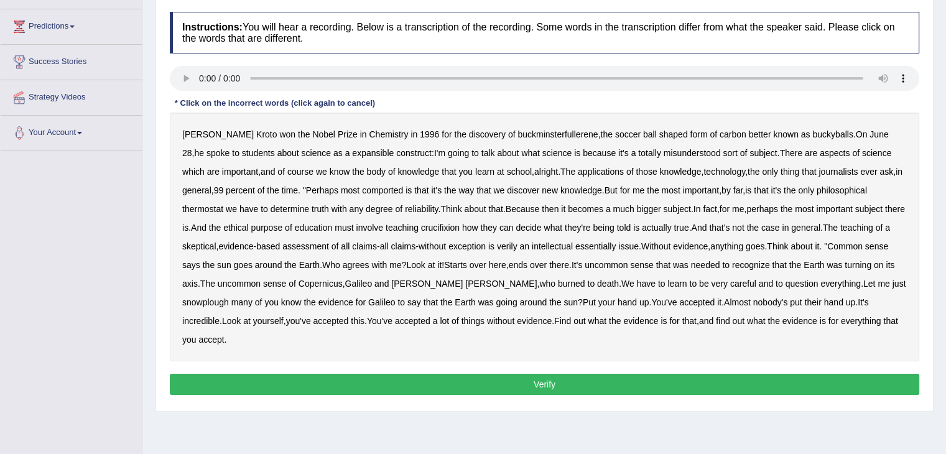
click at [352, 155] on b "expansible" at bounding box center [373, 153] width 42 height 10
click at [370, 192] on b "comported" at bounding box center [382, 190] width 41 height 10
click at [218, 205] on b "thermostat" at bounding box center [202, 209] width 41 height 10
click at [451, 226] on b "crucifixion" at bounding box center [440, 228] width 39 height 10
click at [517, 246] on b "verily" at bounding box center [507, 246] width 21 height 10
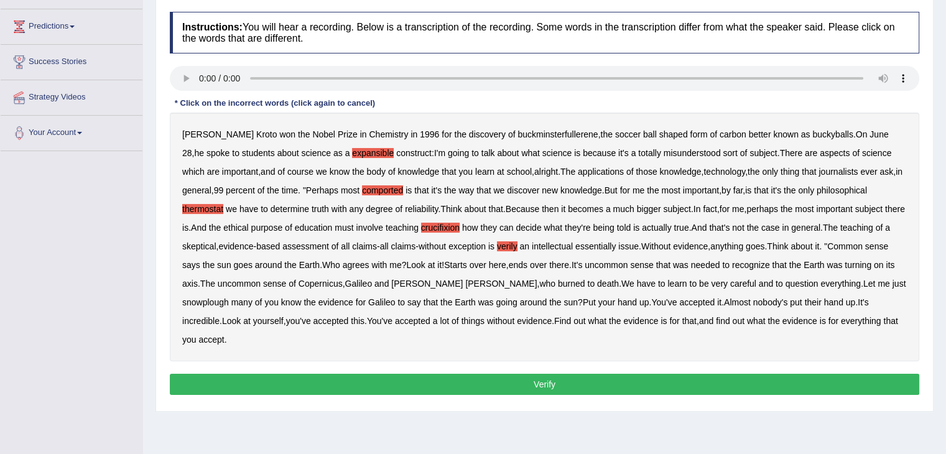
click at [616, 249] on b "essentially" at bounding box center [595, 246] width 40 height 10
click at [229, 297] on b "snowplough" at bounding box center [205, 302] width 47 height 10
